Goal: Find specific page/section: Find specific page/section

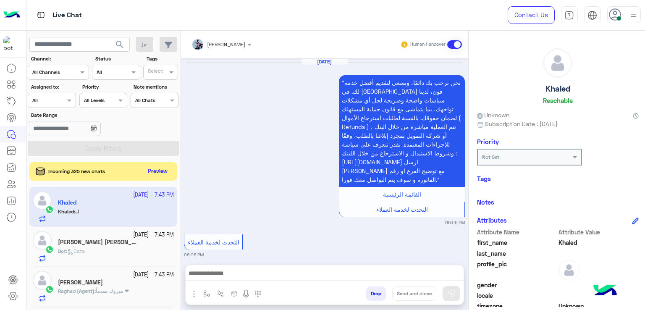
scroll to position [952, 0]
